Goal: Information Seeking & Learning: Find specific page/section

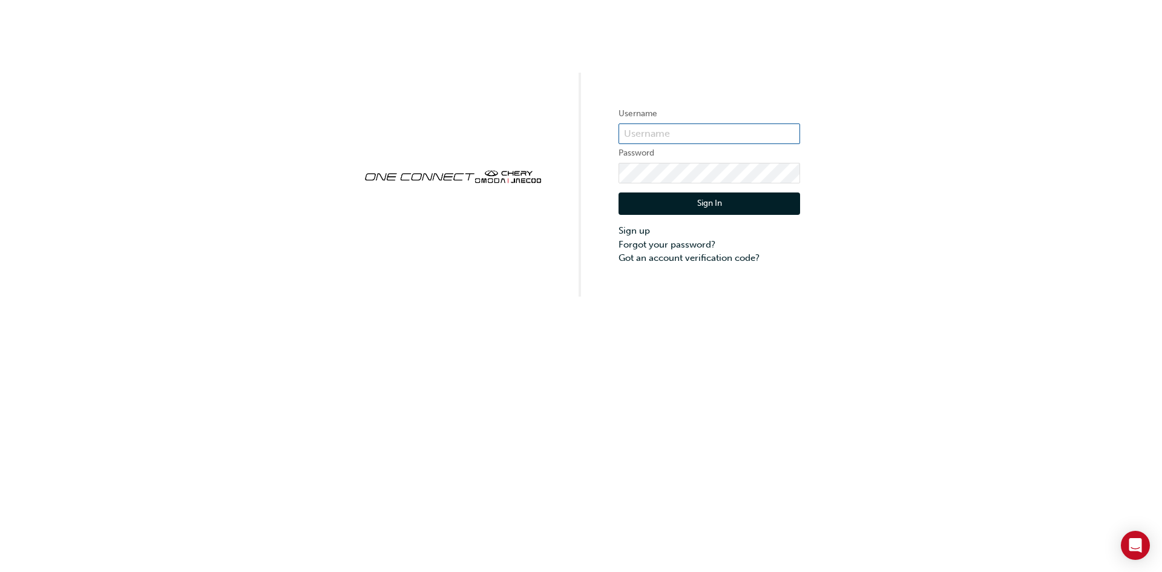
type input "CHAU0596"
click at [712, 203] on button "Sign In" at bounding box center [709, 203] width 182 height 23
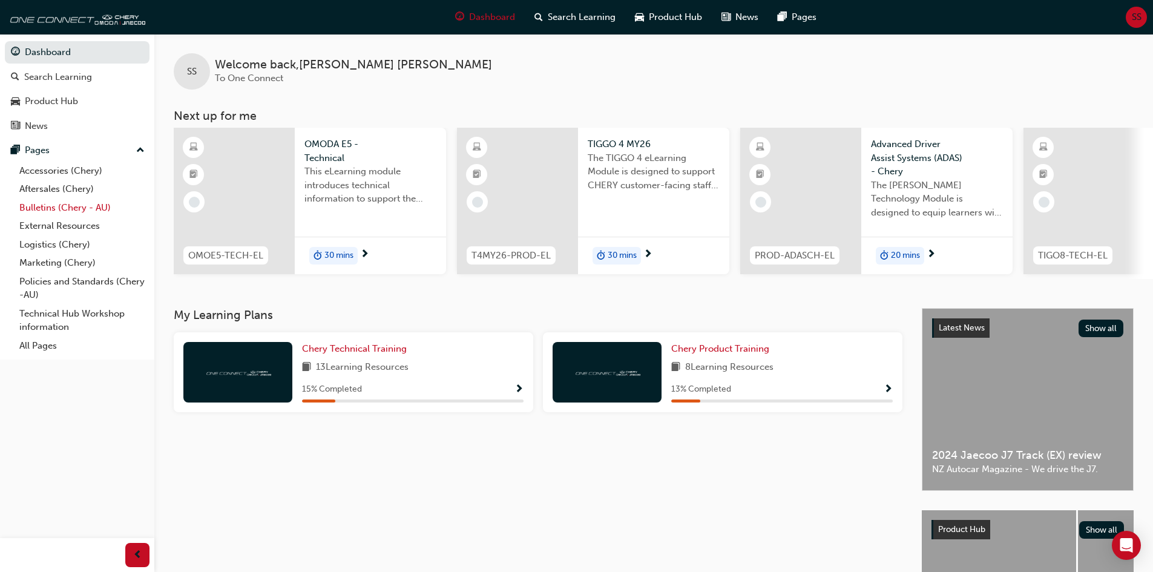
click at [60, 210] on link "Bulletins (Chery - AU)" at bounding box center [82, 207] width 135 height 19
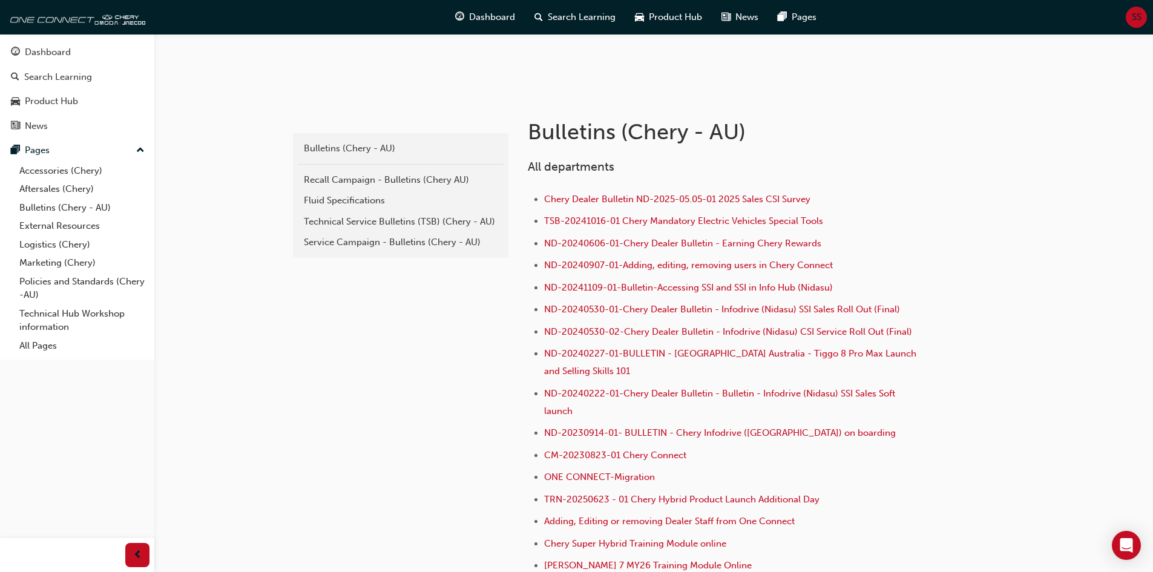
scroll to position [242, 0]
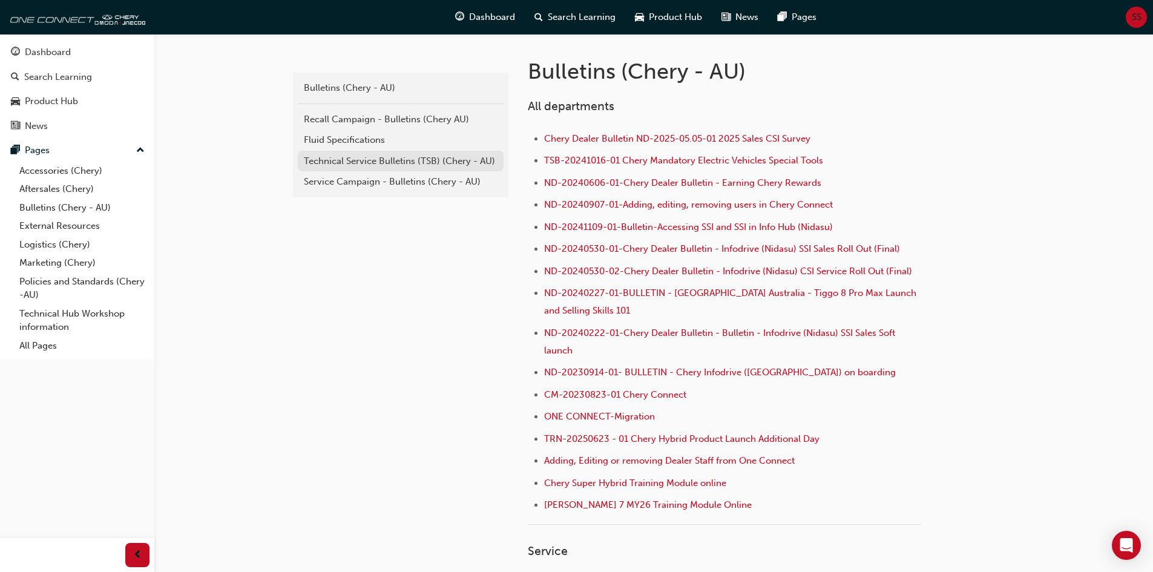
click at [375, 161] on div "Technical Service Bulletins (TSB) (Chery - AU)" at bounding box center [401, 161] width 194 height 14
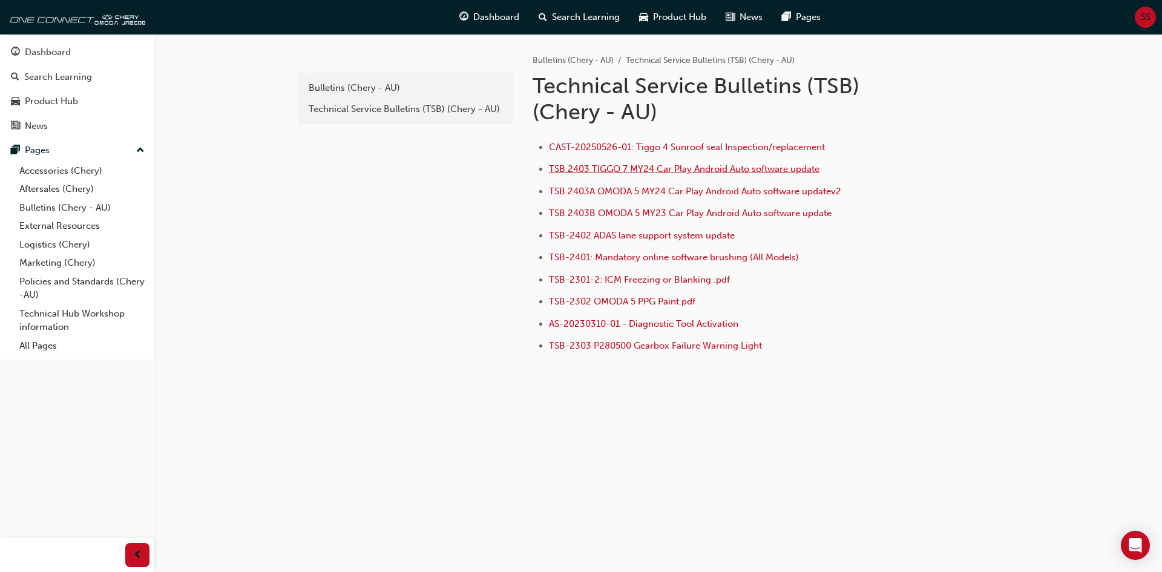
click at [663, 171] on span "TSB 2403 TIGGO 7 MY24 Car Play Android Auto software update" at bounding box center [684, 168] width 270 height 11
click at [656, 322] on span "AS-20230310-01 - Diagnostic Tool Activation" at bounding box center [643, 323] width 189 height 11
